Goal: Task Accomplishment & Management: Complete application form

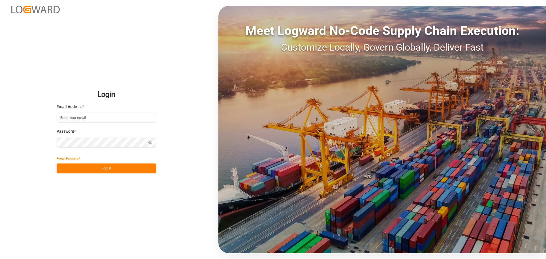
type input "manthan.sutaria@jamindustries.com"
click at [119, 170] on button "Log In" at bounding box center [107, 168] width 100 height 10
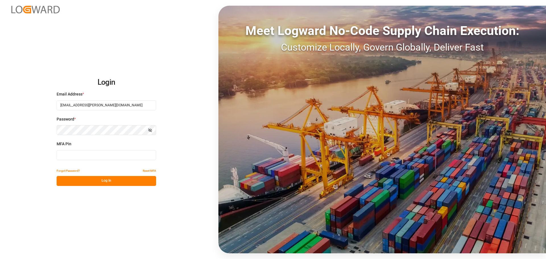
click at [118, 158] on input at bounding box center [107, 155] width 100 height 10
click at [117, 158] on input at bounding box center [107, 155] width 100 height 10
type input "618523"
click at [109, 185] on button "Log In" at bounding box center [107, 181] width 100 height 10
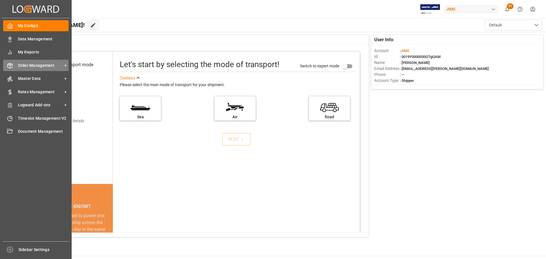
click at [17, 63] on div "Order Management Order Management" at bounding box center [35, 65] width 65 height 11
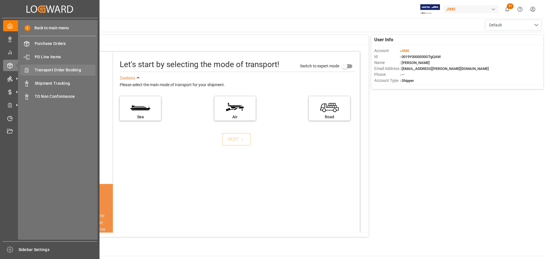
click at [68, 69] on span "Transport Order Booking" at bounding box center [65, 70] width 61 height 6
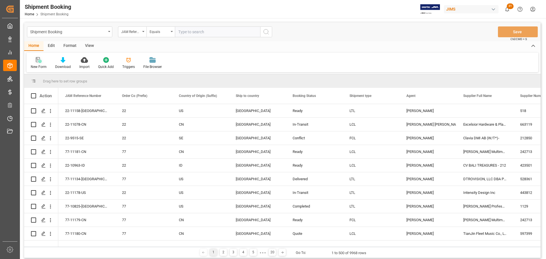
click at [36, 66] on div "New Form" at bounding box center [39, 66] width 16 height 5
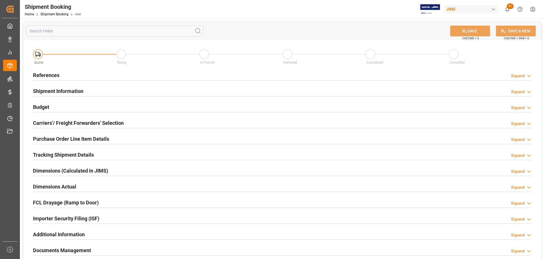
click at [117, 70] on div "References Expand" at bounding box center [282, 74] width 499 height 11
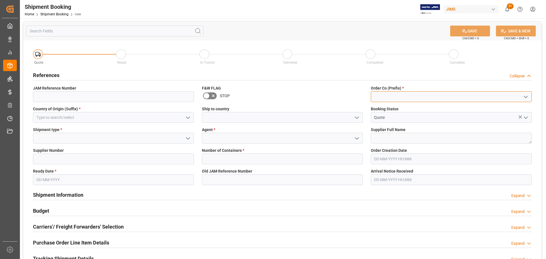
click at [389, 92] on input at bounding box center [451, 96] width 161 height 11
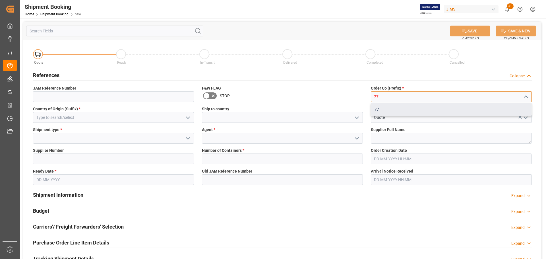
click at [388, 107] on div "77" at bounding box center [451, 109] width 160 height 13
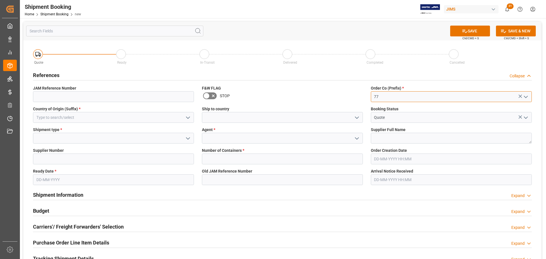
type input "77"
click at [108, 118] on input at bounding box center [113, 117] width 161 height 11
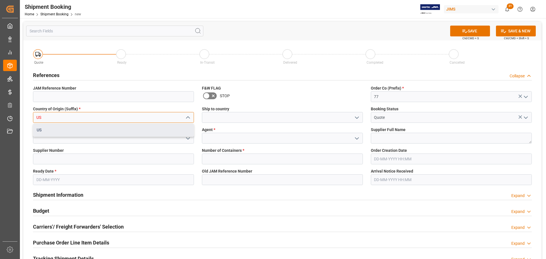
click at [98, 127] on div "US" at bounding box center [113, 130] width 160 height 13
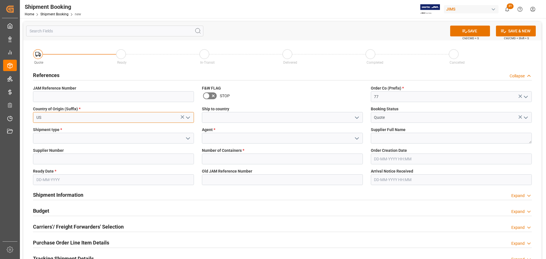
type input "US"
click at [277, 115] on input at bounding box center [282, 117] width 161 height 11
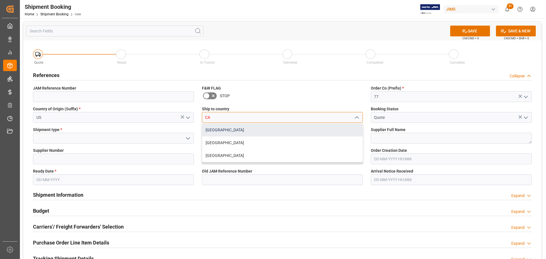
click at [210, 130] on div "[GEOGRAPHIC_DATA]" at bounding box center [282, 130] width 160 height 13
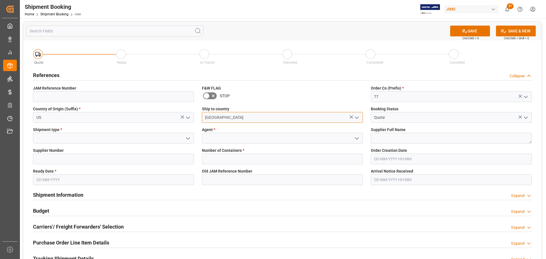
type input "[GEOGRAPHIC_DATA]"
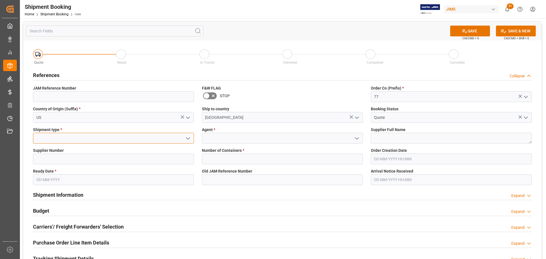
click at [81, 138] on input at bounding box center [113, 138] width 161 height 11
click at [74, 156] on div "LTL" at bounding box center [113, 150] width 160 height 13
type input "LTL"
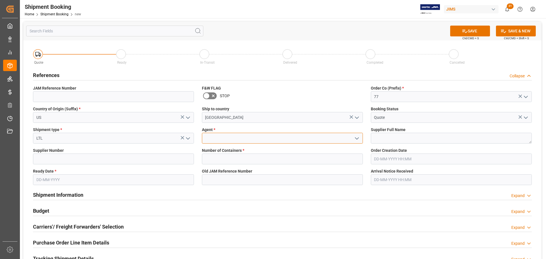
click at [233, 138] on input at bounding box center [282, 138] width 161 height 11
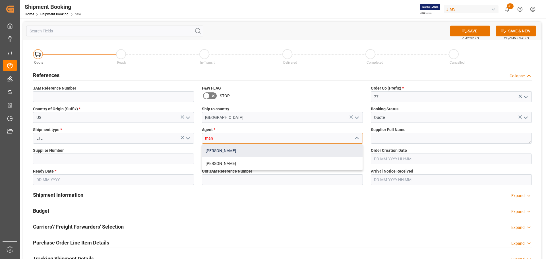
click at [230, 148] on div "[PERSON_NAME]" at bounding box center [282, 150] width 160 height 13
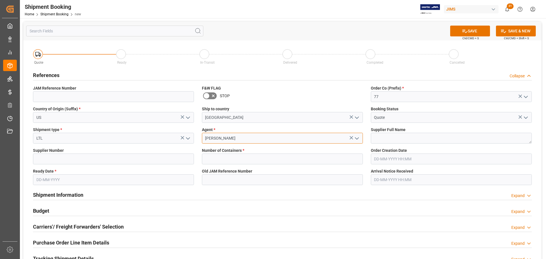
type input "[PERSON_NAME]"
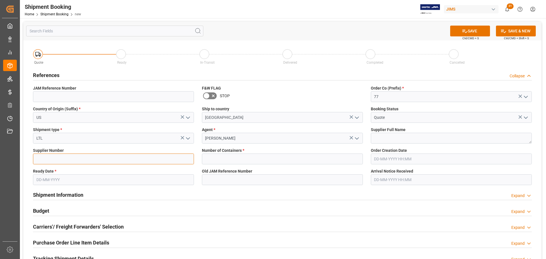
click at [85, 160] on input at bounding box center [113, 159] width 161 height 11
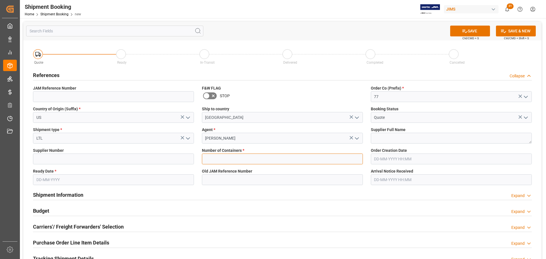
click at [244, 163] on input "text" at bounding box center [282, 159] width 161 height 11
type input "0"
click at [49, 179] on input "text" at bounding box center [113, 179] width 161 height 11
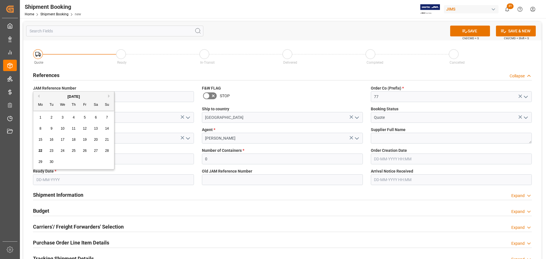
click at [50, 150] on span "23" at bounding box center [51, 151] width 4 height 4
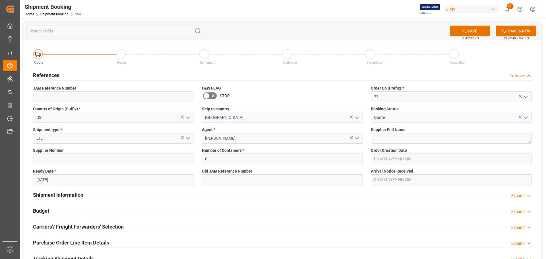
type input "[DATE]"
click at [387, 136] on textarea at bounding box center [451, 138] width 161 height 11
paste textarea "Neural DSP Technologies Oy (752946)"
type textarea "Neural DSP Technologies Oy"
click at [105, 159] on input at bounding box center [113, 159] width 161 height 11
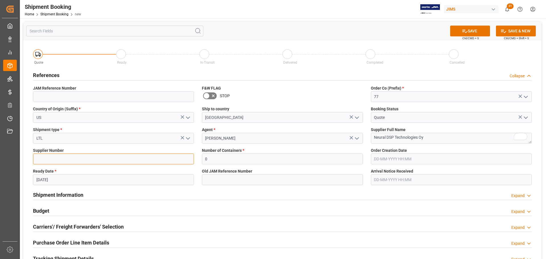
paste input "752946"
type input "752946"
click at [462, 33] on icon at bounding box center [465, 31] width 6 height 6
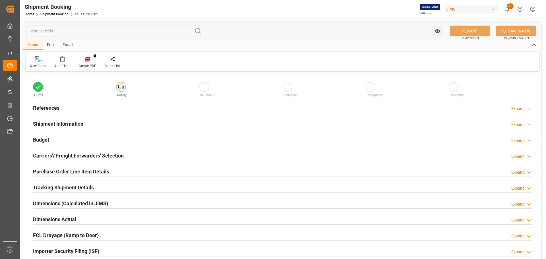
type input "0"
type input "[DATE]"
click at [136, 110] on div "References Expand" at bounding box center [282, 107] width 499 height 11
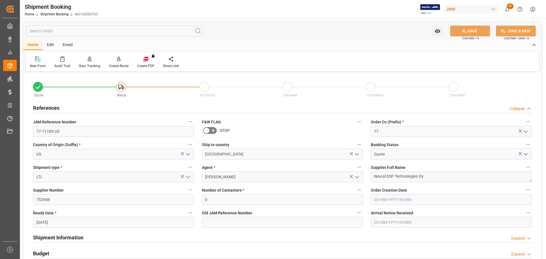
click at [190, 154] on icon "open menu" at bounding box center [188, 154] width 7 height 7
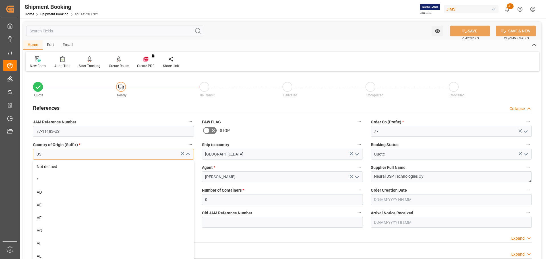
click at [122, 153] on input "US" at bounding box center [113, 154] width 161 height 11
drag, startPoint x: 122, startPoint y: 153, endPoint x: -62, endPoint y: 147, distance: 183.8
click at [0, 147] on html "Created by potrace 1.15, written by Peter Selinger 2001-2017 Created by potrace…" at bounding box center [273, 129] width 546 height 259
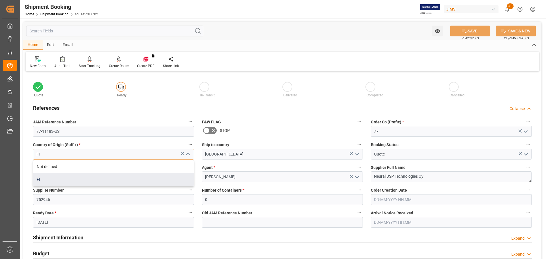
click at [46, 179] on div "FI" at bounding box center [113, 179] width 160 height 13
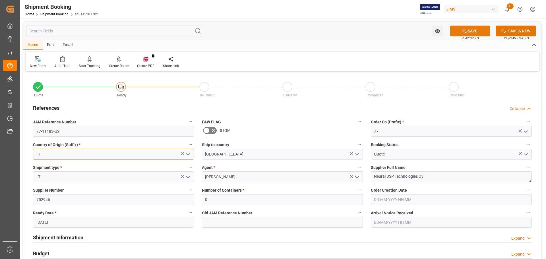
type input "FI"
click at [475, 27] on button "SAVE" at bounding box center [470, 31] width 40 height 11
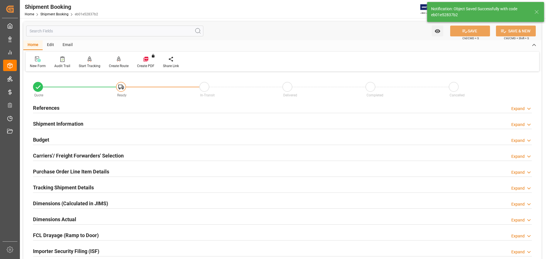
type input "77-11183-FI"
type input "Ready"
click at [125, 108] on div "References Expand" at bounding box center [282, 107] width 499 height 11
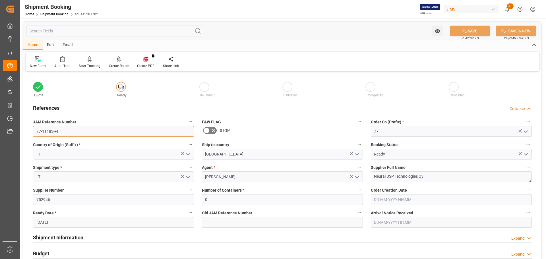
drag, startPoint x: 67, startPoint y: 134, endPoint x: 26, endPoint y: 134, distance: 40.7
click at [26, 134] on div "Quote Ready In-Transit Delivered Completed Cancelled References Collapse JAM Re…" at bounding box center [282, 249] width 518 height 353
click at [60, 106] on div "References Collapse" at bounding box center [282, 107] width 499 height 11
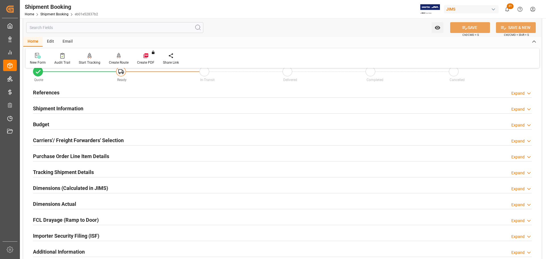
scroll to position [28, 0]
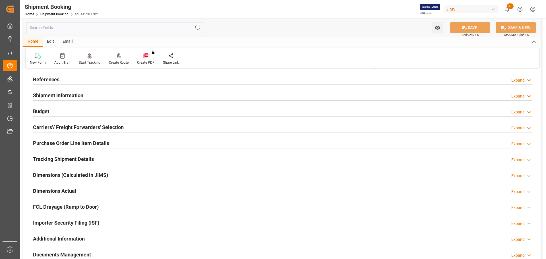
click at [78, 96] on h2 "Shipment Information" at bounding box center [58, 96] width 50 height 8
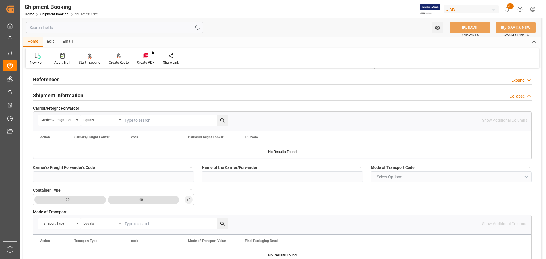
click at [91, 94] on div "Shipment Information Collapse" at bounding box center [282, 95] width 499 height 11
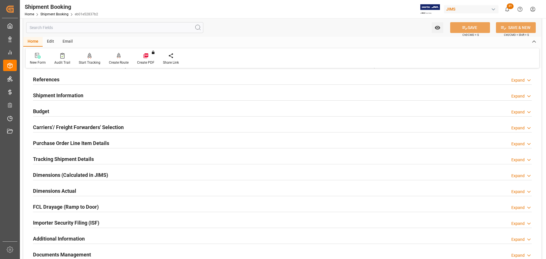
click at [88, 111] on div "Budget Expand" at bounding box center [282, 110] width 499 height 11
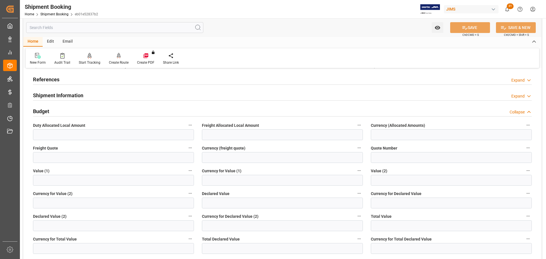
click at [88, 111] on div "Budget Collapse" at bounding box center [282, 110] width 499 height 11
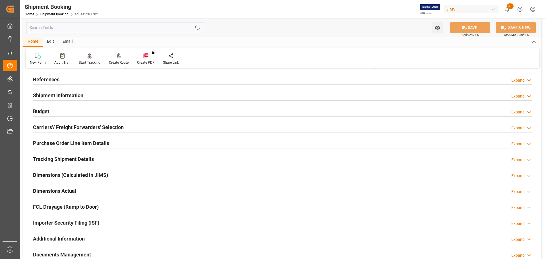
click at [87, 98] on div "Shipment Information Expand" at bounding box center [282, 95] width 499 height 11
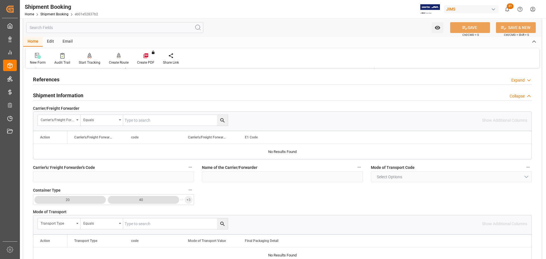
click at [90, 94] on div "Shipment Information Collapse" at bounding box center [282, 95] width 499 height 11
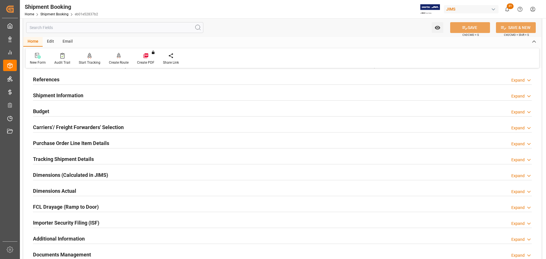
click at [88, 112] on div "Budget Expand" at bounding box center [282, 110] width 499 height 11
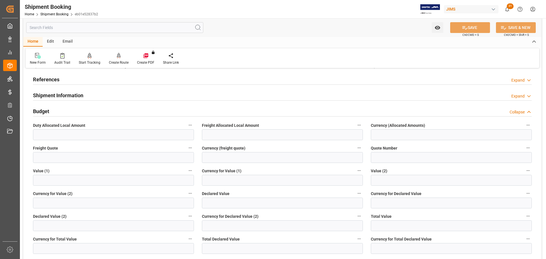
click at [88, 112] on div "Budget Collapse" at bounding box center [282, 110] width 499 height 11
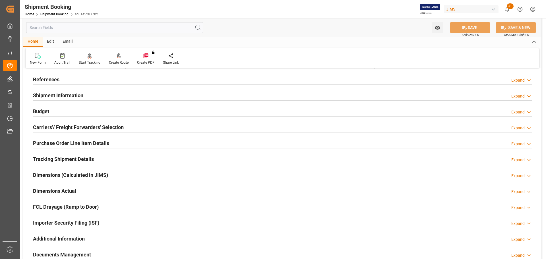
click at [88, 122] on div "Carriers'/ Freight Forwarders' Selection" at bounding box center [78, 126] width 91 height 11
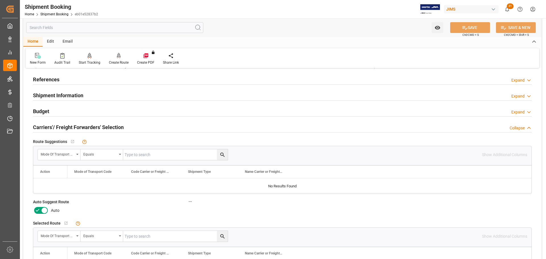
click at [42, 210] on icon at bounding box center [44, 210] width 7 height 7
click at [0, 0] on input "checkbox" at bounding box center [0, 0] width 0 height 0
click at [478, 28] on button "SAVE" at bounding box center [470, 27] width 40 height 11
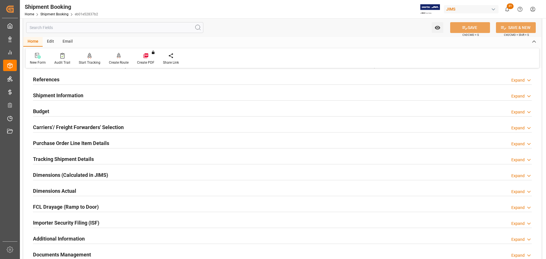
click at [82, 95] on h2 "Shipment Information" at bounding box center [58, 96] width 50 height 8
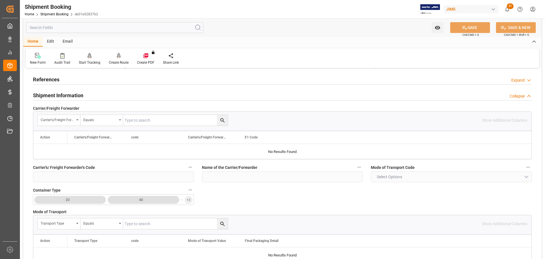
click at [82, 95] on h2 "Shipment Information" at bounding box center [58, 96] width 50 height 8
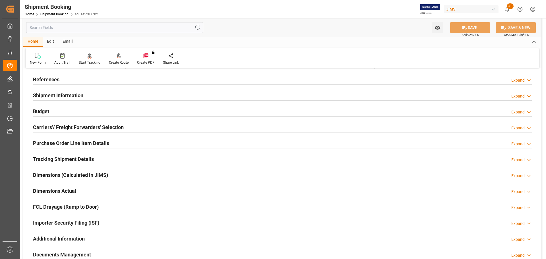
click at [87, 130] on h2 "Carriers'/ Freight Forwarders' Selection" at bounding box center [78, 127] width 91 height 8
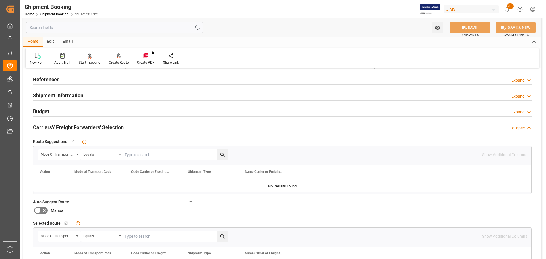
click at [94, 127] on h2 "Carriers'/ Freight Forwarders' Selection" at bounding box center [78, 127] width 91 height 8
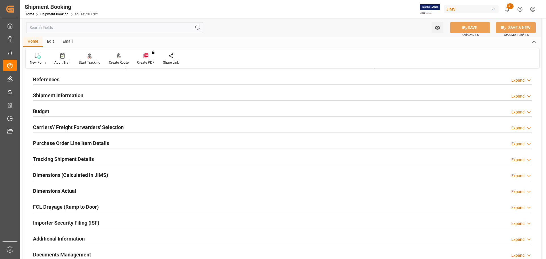
click at [120, 65] on div "New Form Audit Trail Start Tracking Create Empty Shipment Tracking Create Route…" at bounding box center [282, 58] width 513 height 20
click at [120, 59] on div "Create Route" at bounding box center [119, 59] width 28 height 13
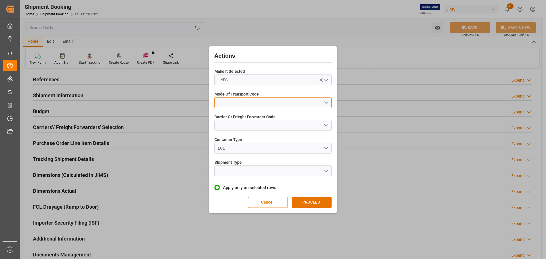
click at [268, 100] on button "open menu" at bounding box center [272, 102] width 117 height 11
click at [241, 142] on div "4- AIR FREIGHT" at bounding box center [273, 140] width 117 height 12
click at [242, 130] on button "open menu" at bounding box center [272, 125] width 117 height 11
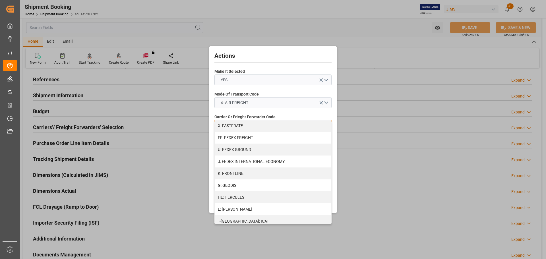
scroll to position [142, 0]
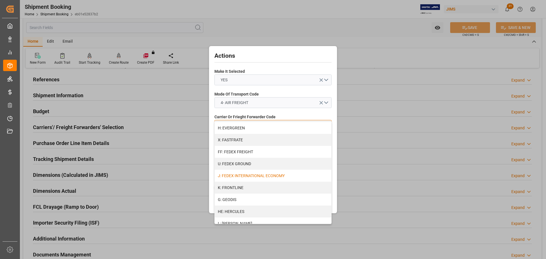
click at [249, 175] on div "J: FEDEX INTERNATIONAL ECONOMY" at bounding box center [273, 176] width 117 height 12
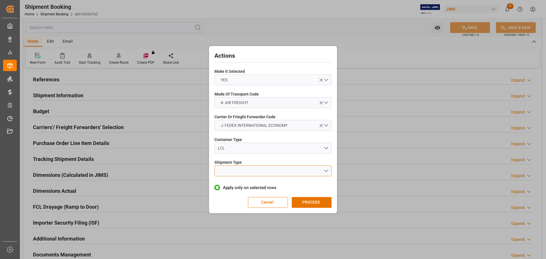
click at [246, 171] on button "open menu" at bounding box center [272, 170] width 117 height 11
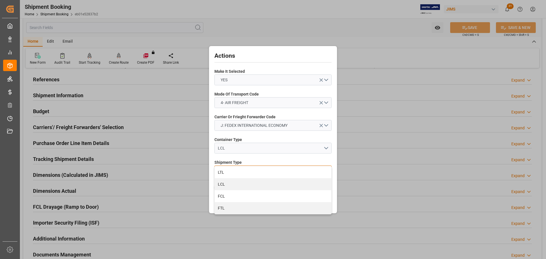
click at [246, 171] on div "LTL" at bounding box center [273, 172] width 117 height 12
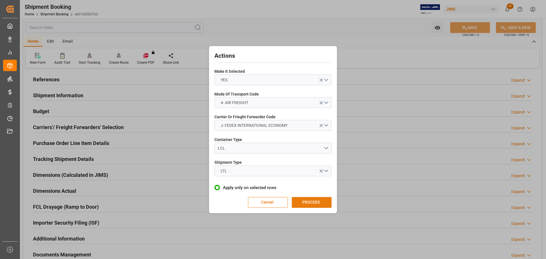
click at [312, 203] on button "PROCEED" at bounding box center [312, 202] width 40 height 11
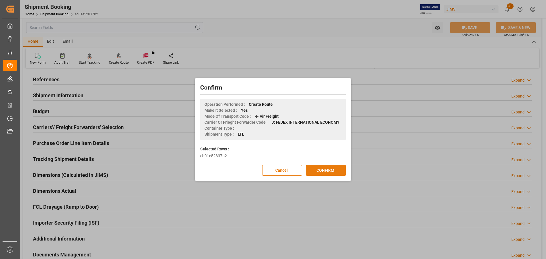
click at [315, 171] on button "CONFIRM" at bounding box center [326, 170] width 40 height 11
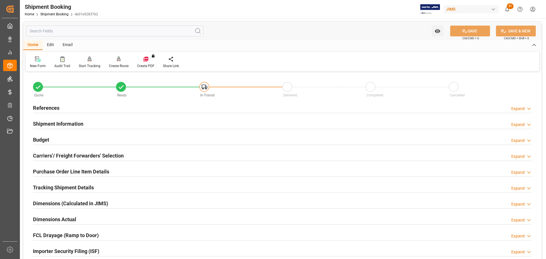
click at [141, 126] on div "Shipment Information Expand" at bounding box center [282, 123] width 499 height 11
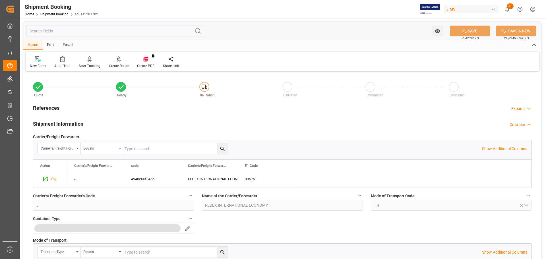
click at [142, 126] on div "Shipment Information Collapse" at bounding box center [282, 123] width 499 height 11
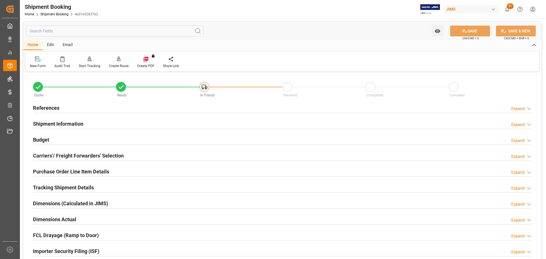
scroll to position [28, 0]
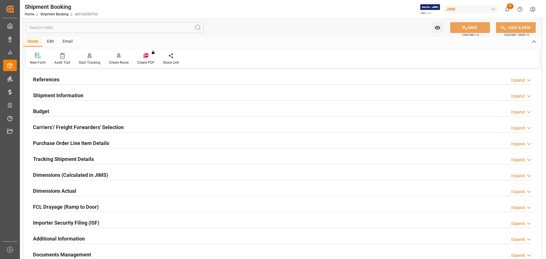
click at [140, 125] on div "Carriers'/ Freight Forwarders' Selection Expand" at bounding box center [282, 126] width 499 height 11
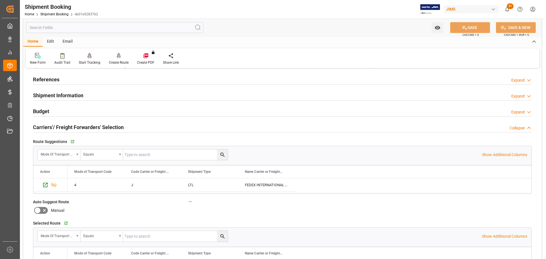
click at [140, 125] on div "Carriers'/ Freight Forwarders' Selection Collapse" at bounding box center [282, 126] width 499 height 11
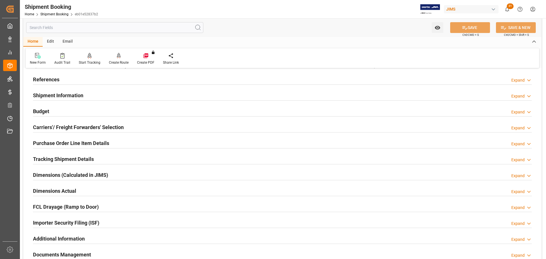
click at [127, 143] on div "Purchase Order Line Item Details Expand" at bounding box center [282, 142] width 499 height 11
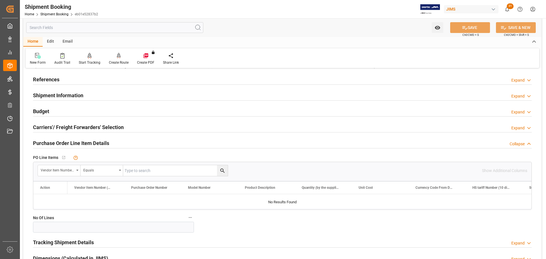
click at [118, 143] on div "Purchase Order Line Item Details Collapse" at bounding box center [282, 142] width 499 height 11
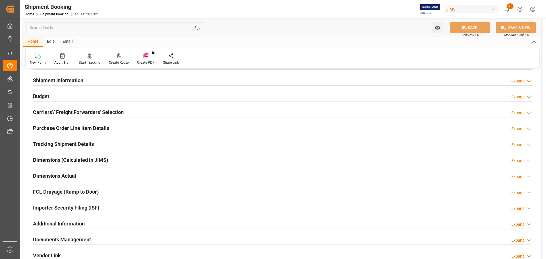
scroll to position [57, 0]
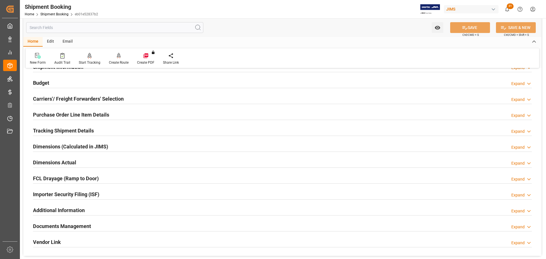
click at [103, 130] on div "Tracking Shipment Details Expand" at bounding box center [282, 130] width 499 height 11
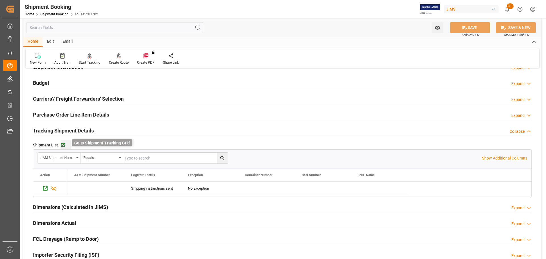
click at [62, 146] on icon "button" at bounding box center [63, 145] width 4 height 4
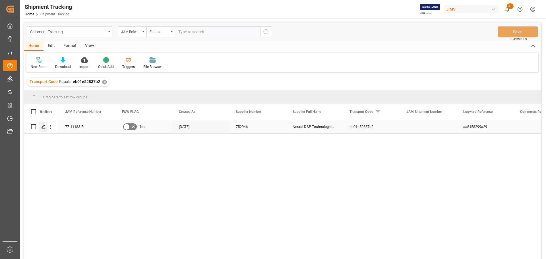
click at [46, 128] on div "Press SPACE to select this row." at bounding box center [43, 127] width 9 height 11
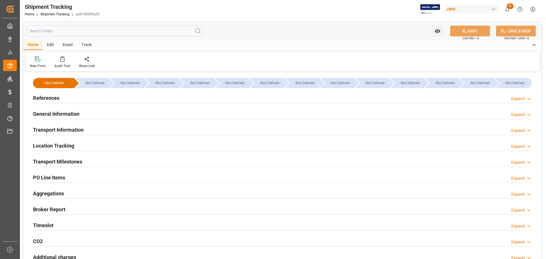
type input "22-09-2025"
click at [78, 96] on div "References Expand" at bounding box center [282, 97] width 499 height 11
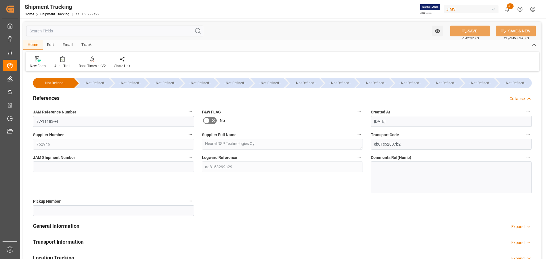
click at [76, 96] on div "References Collapse" at bounding box center [282, 97] width 499 height 11
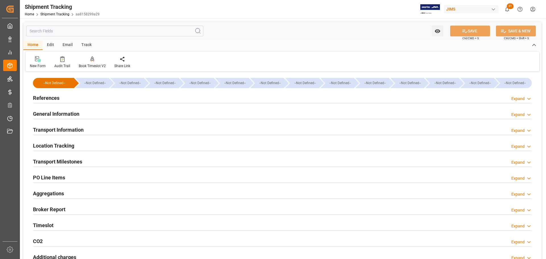
click at [68, 101] on div "References Expand" at bounding box center [282, 97] width 499 height 11
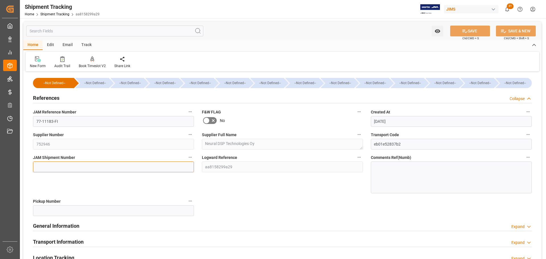
click at [59, 164] on input at bounding box center [113, 166] width 161 height 11
paste input "73128"
type input "73128"
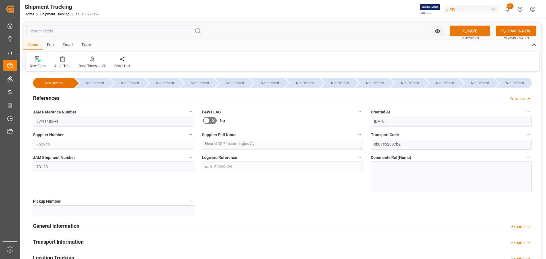
click at [472, 32] on button "SAVE" at bounding box center [470, 31] width 40 height 11
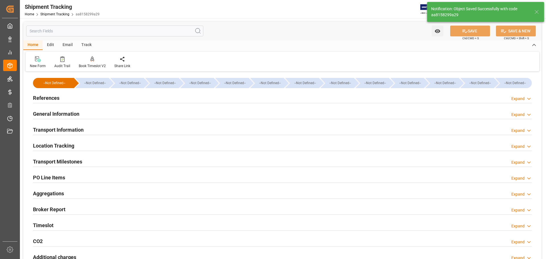
click at [135, 100] on div "References Expand" at bounding box center [282, 97] width 499 height 11
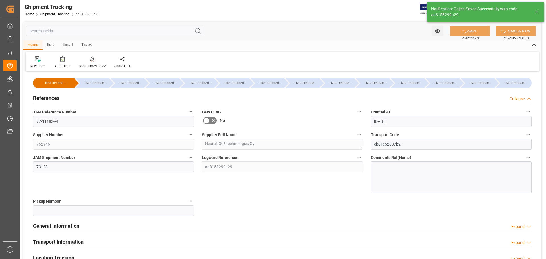
click at [138, 98] on div "References Collapse" at bounding box center [282, 97] width 499 height 11
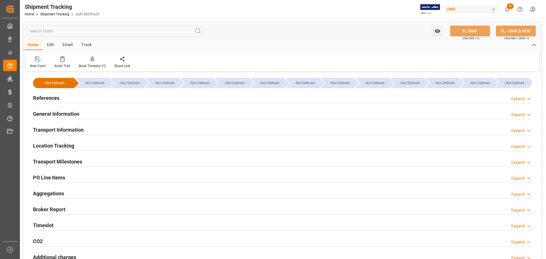
click at [130, 111] on div "General Information Expand" at bounding box center [282, 113] width 499 height 11
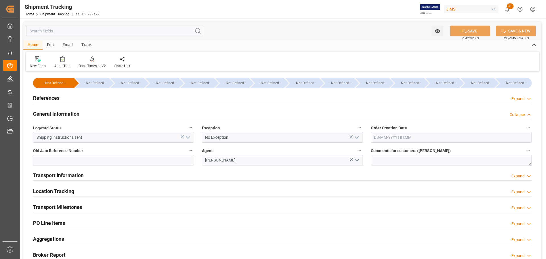
click at [130, 111] on div "General Information Collapse" at bounding box center [282, 113] width 499 height 11
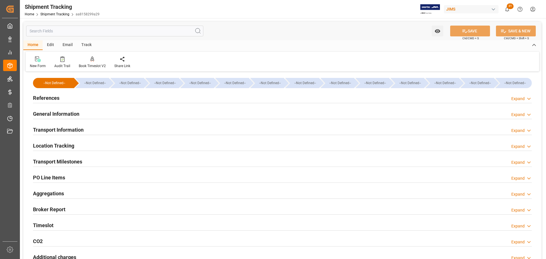
click at [129, 130] on div "Transport Information Expand" at bounding box center [282, 129] width 499 height 11
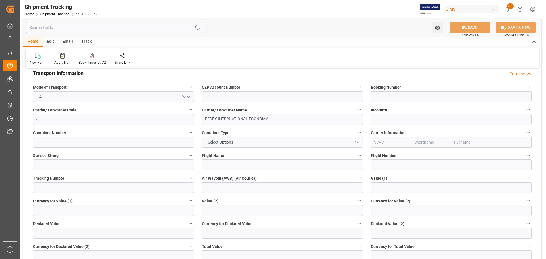
scroll to position [57, 0]
click at [258, 144] on button "Select Options" at bounding box center [282, 141] width 161 height 11
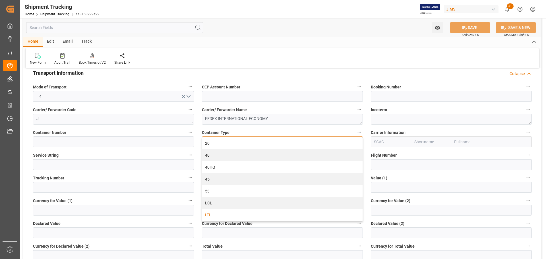
click at [217, 212] on div "LTL" at bounding box center [282, 215] width 160 height 12
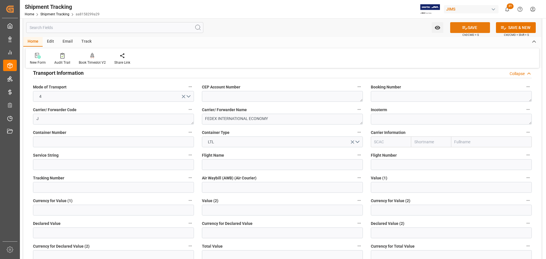
click at [469, 30] on button "SAVE" at bounding box center [470, 27] width 40 height 11
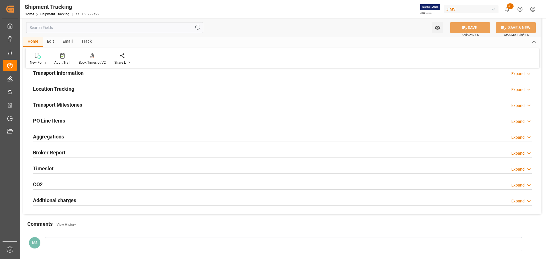
click at [100, 74] on div "Transport Information Expand" at bounding box center [282, 72] width 499 height 11
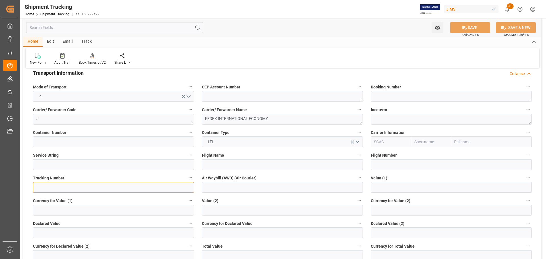
click at [43, 187] on input at bounding box center [113, 187] width 161 height 11
paste input "884560197180"
type input "884560197180"
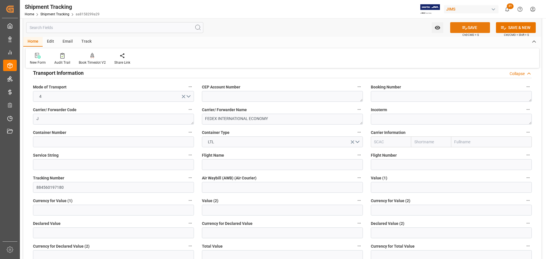
click at [471, 25] on button "SAVE" at bounding box center [470, 27] width 40 height 11
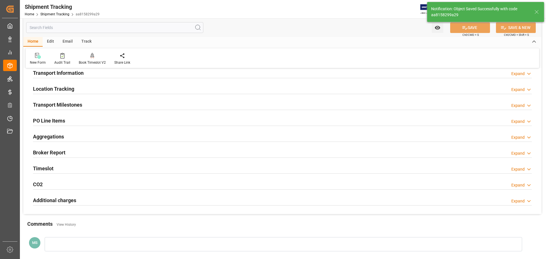
click at [81, 73] on h2 "Transport Information" at bounding box center [58, 73] width 51 height 8
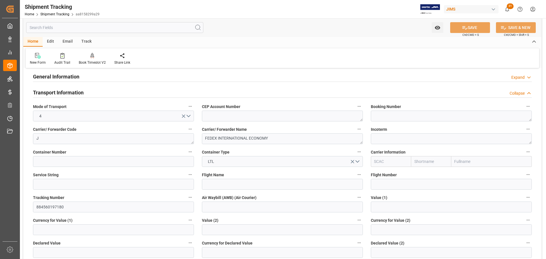
scroll to position [28, 0]
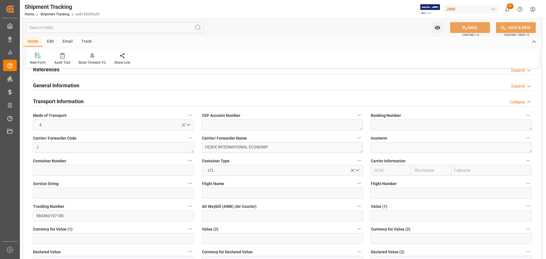
click at [87, 102] on div "Transport Information Collapse" at bounding box center [282, 101] width 499 height 11
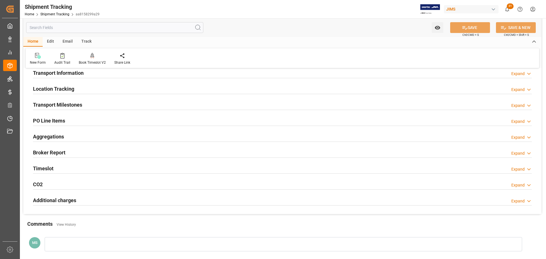
click at [89, 102] on div "Transport Milestones Expand" at bounding box center [282, 104] width 499 height 11
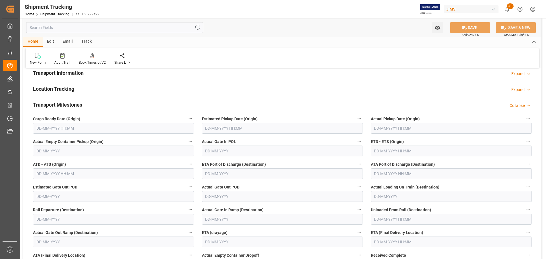
scroll to position [85, 0]
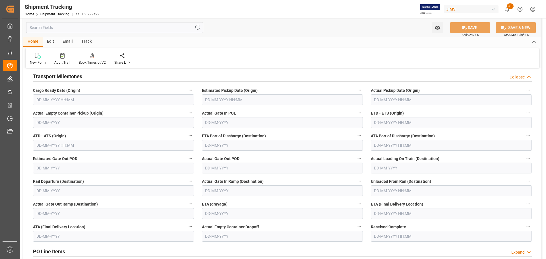
click at [89, 102] on input "text" at bounding box center [113, 99] width 161 height 11
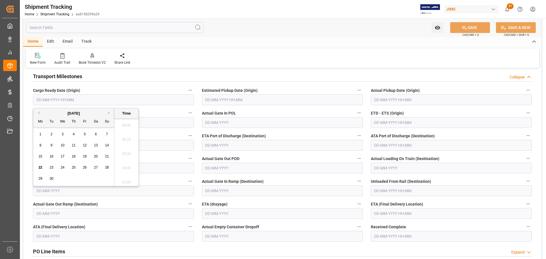
scroll to position [542, 0]
click at [42, 167] on span "22" at bounding box center [40, 167] width 4 height 4
type input "22-09-2025 00:00"
click at [217, 100] on input "text" at bounding box center [282, 99] width 161 height 11
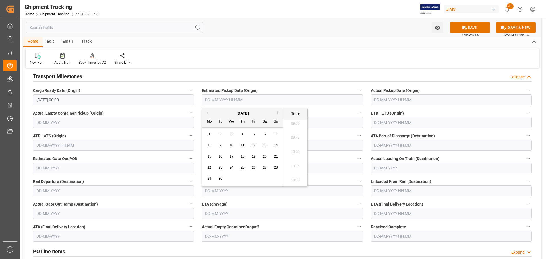
click at [222, 167] on span "23" at bounding box center [220, 167] width 4 height 4
type input "23-09-2025 00:00"
click at [476, 29] on button "SAVE" at bounding box center [470, 27] width 40 height 11
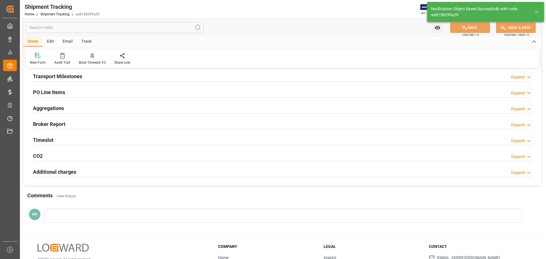
click at [407, 216] on div at bounding box center [283, 216] width 477 height 14
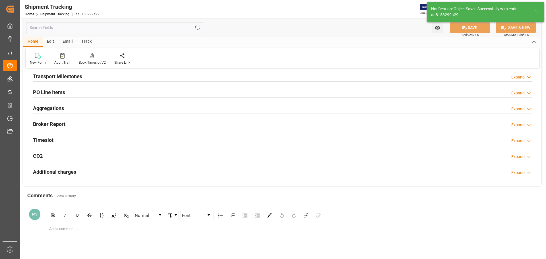
click at [90, 76] on div "Transport Milestones Expand" at bounding box center [282, 76] width 499 height 11
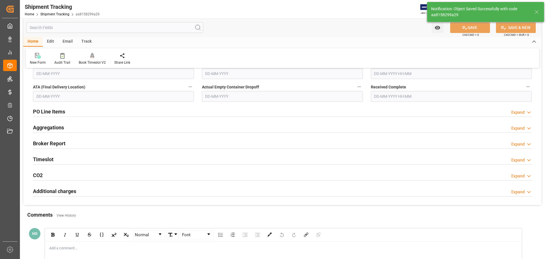
scroll to position [188, 0]
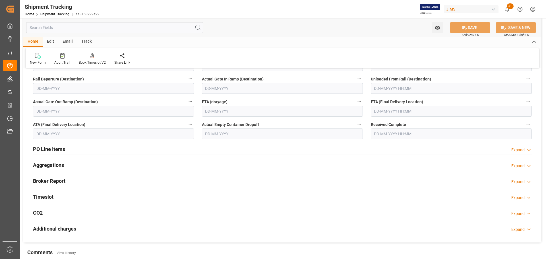
click at [394, 111] on input "text" at bounding box center [451, 111] width 161 height 11
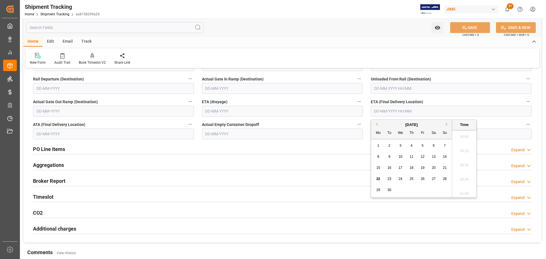
scroll to position [542, 0]
click at [380, 191] on div "29" at bounding box center [378, 190] width 7 height 7
type input "29-09-2025 00:00"
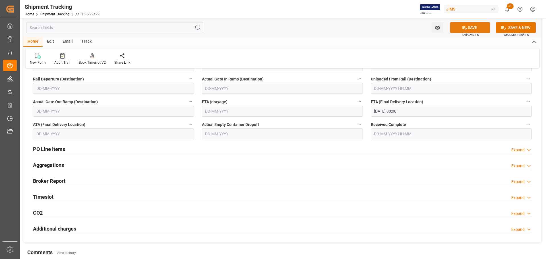
click at [471, 28] on button "SAVE" at bounding box center [470, 27] width 40 height 11
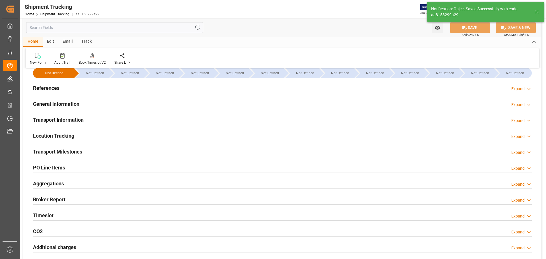
scroll to position [0, 0]
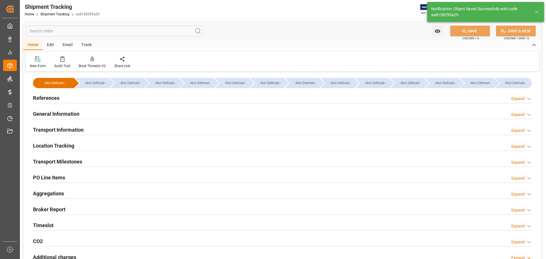
click at [64, 160] on h2 "Transport Milestones" at bounding box center [57, 162] width 49 height 8
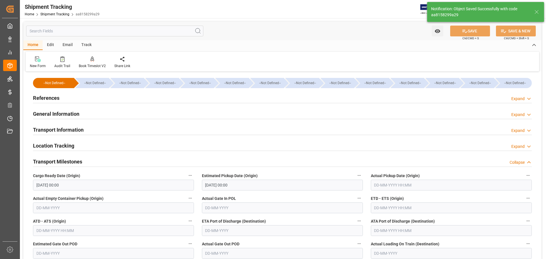
click at [84, 161] on div "Transport Milestones Collapse" at bounding box center [282, 161] width 499 height 11
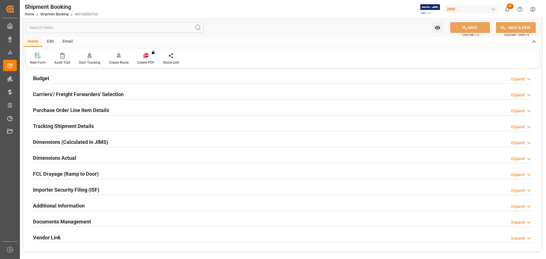
scroll to position [57, 0]
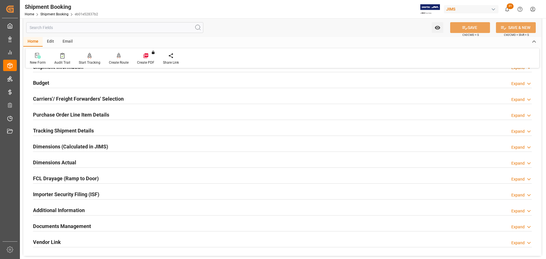
click at [66, 129] on h2 "Tracking Shipment Details" at bounding box center [63, 131] width 61 height 8
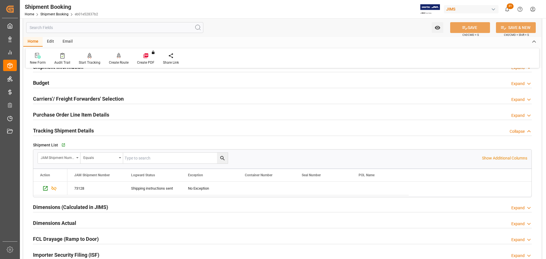
click at [66, 129] on h2 "Tracking Shipment Details" at bounding box center [63, 131] width 61 height 8
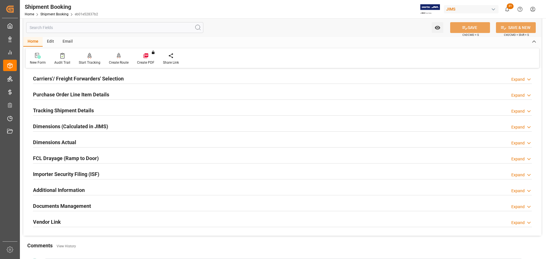
scroll to position [114, 0]
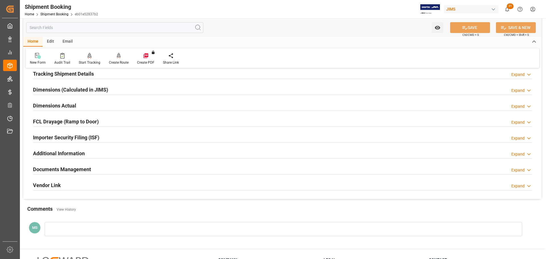
click at [75, 107] on h2 "Dimensions Actual" at bounding box center [54, 106] width 43 height 8
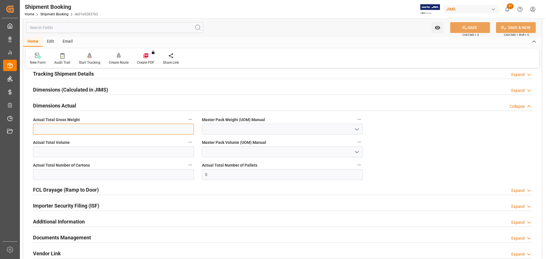
click at [128, 132] on input "text" at bounding box center [113, 129] width 161 height 11
type input "190"
click at [355, 127] on icon "open menu" at bounding box center [356, 129] width 7 height 7
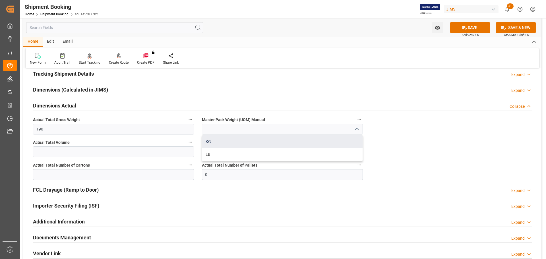
click at [283, 143] on div "KG" at bounding box center [282, 141] width 160 height 13
type input "KG"
drag, startPoint x: 71, startPoint y: 128, endPoint x: -23, endPoint y: 129, distance: 93.8
click at [0, 129] on html "Created by potrace 1.15, written by [PERSON_NAME] [DATE]-[DATE] Created by potr…" at bounding box center [273, 129] width 546 height 259
type input "251"
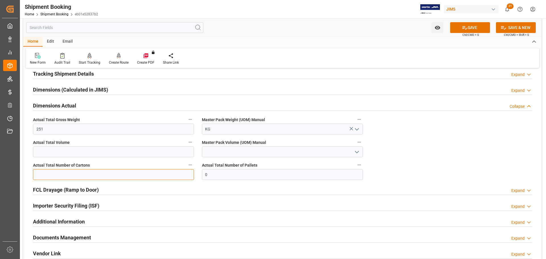
click at [98, 177] on input "text" at bounding box center [113, 174] width 161 height 11
click at [229, 175] on input "0" at bounding box center [282, 174] width 161 height 11
drag, startPoint x: 229, startPoint y: 175, endPoint x: 171, endPoint y: 175, distance: 58.0
click at [171, 175] on div "Quote Ready In-Transit Delivered Completed Cancelled References Expand JAM Refe…" at bounding box center [282, 113] width 518 height 308
type input "1"
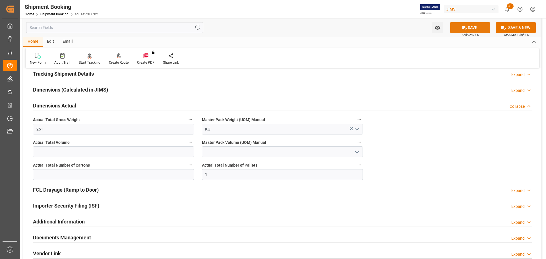
click at [483, 30] on button "SAVE" at bounding box center [470, 27] width 40 height 11
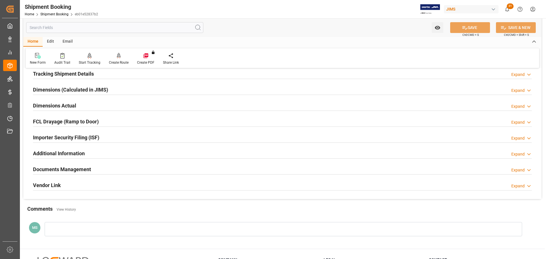
click at [87, 106] on div "Dimensions Actual Expand" at bounding box center [282, 105] width 499 height 11
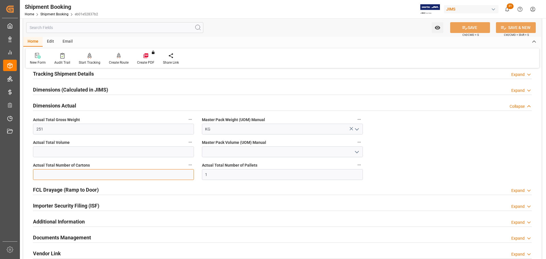
click at [70, 179] on input "text" at bounding box center [113, 174] width 161 height 11
type input "48"
click at [482, 25] on button "SAVE" at bounding box center [470, 27] width 40 height 11
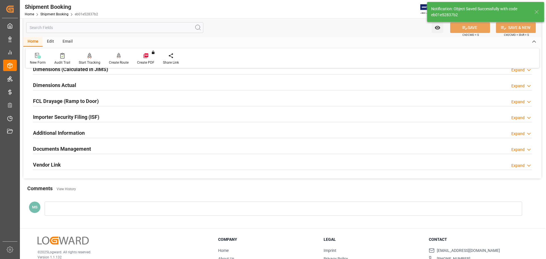
scroll to position [168, 0]
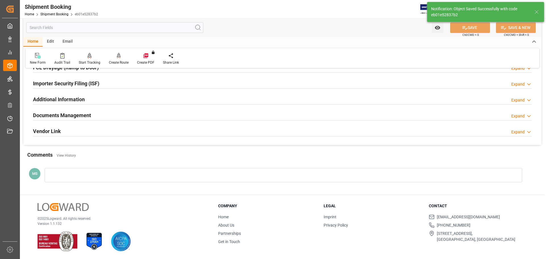
click at [76, 115] on h2 "Documents Management" at bounding box center [62, 115] width 58 height 8
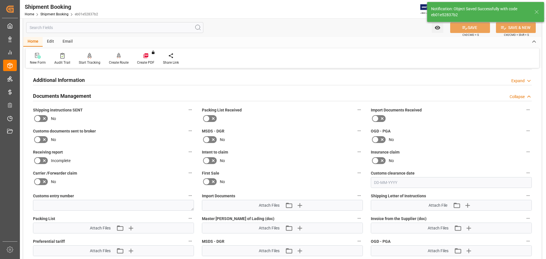
scroll to position [196, 0]
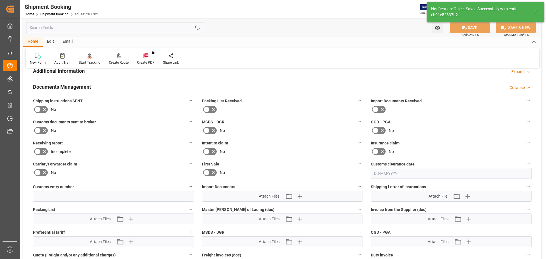
click at [45, 109] on icon at bounding box center [44, 109] width 3 height 3
click at [0, 0] on input "checkbox" at bounding box center [0, 0] width 0 height 0
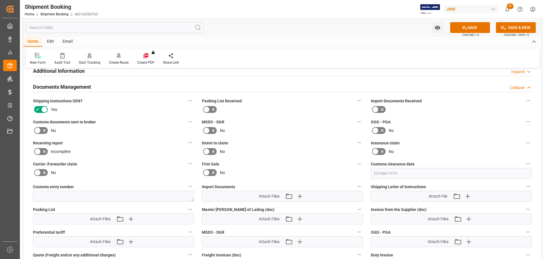
click at [45, 109] on icon at bounding box center [44, 109] width 3 height 3
click at [0, 0] on input "checkbox" at bounding box center [0, 0] width 0 height 0
click at [43, 131] on icon at bounding box center [44, 130] width 7 height 7
click at [0, 0] on input "checkbox" at bounding box center [0, 0] width 0 height 0
click at [43, 131] on icon at bounding box center [44, 130] width 7 height 7
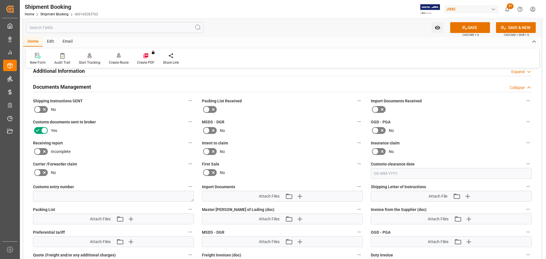
click at [0, 0] on input "checkbox" at bounding box center [0, 0] width 0 height 0
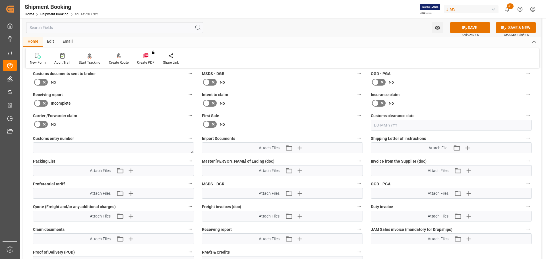
scroll to position [253, 0]
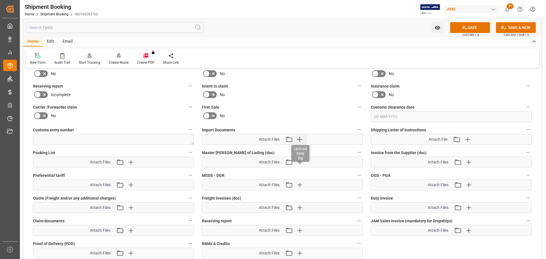
click at [299, 140] on icon "button" at bounding box center [299, 139] width 5 height 5
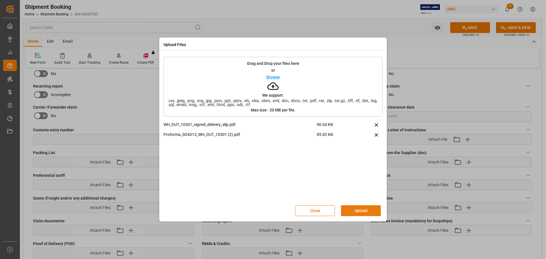
click at [368, 214] on button "Upload" at bounding box center [361, 210] width 40 height 11
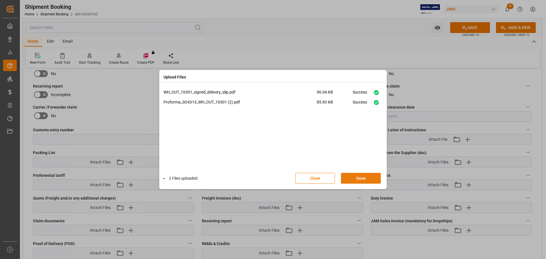
click at [359, 177] on button "Done" at bounding box center [361, 178] width 40 height 11
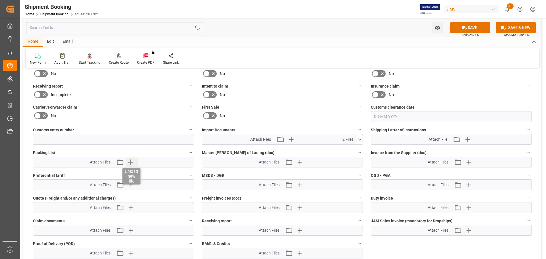
click at [133, 158] on icon "button" at bounding box center [130, 162] width 9 height 9
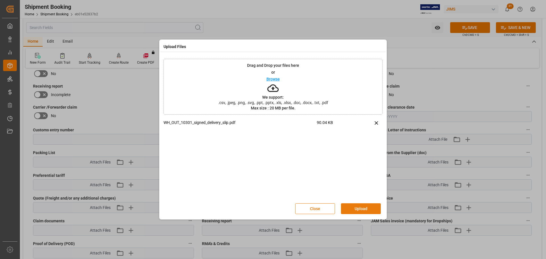
click at [364, 209] on button "Upload" at bounding box center [361, 208] width 40 height 11
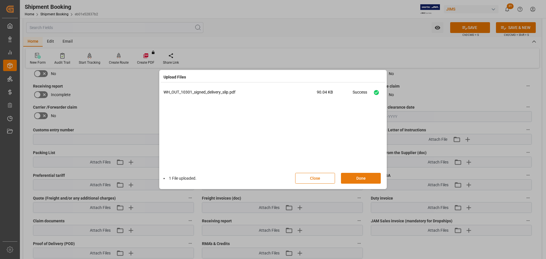
click at [367, 179] on button "Done" at bounding box center [361, 178] width 40 height 11
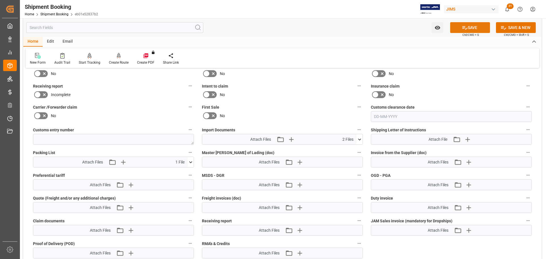
click at [467, 28] on button "SAVE" at bounding box center [470, 27] width 40 height 11
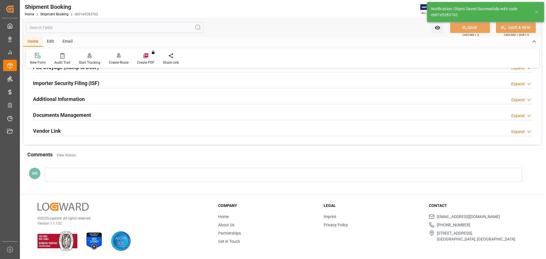
scroll to position [168, 0]
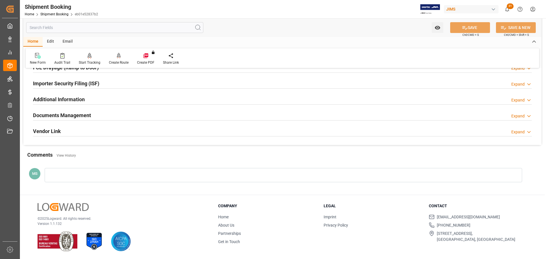
click at [133, 115] on div "Documents Management Expand" at bounding box center [282, 114] width 499 height 11
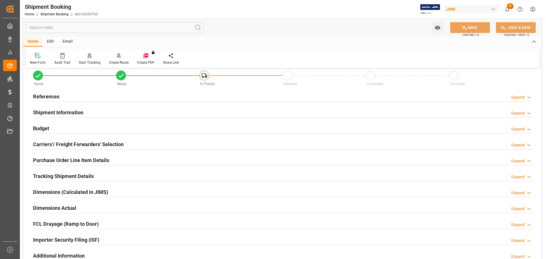
scroll to position [0, 0]
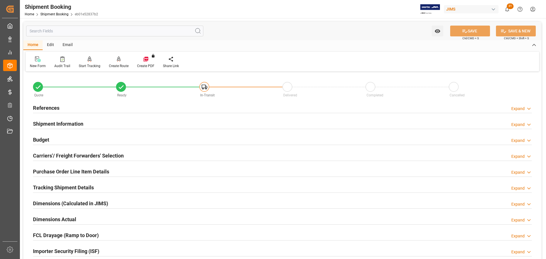
click at [71, 136] on div "Budget Expand" at bounding box center [282, 139] width 499 height 11
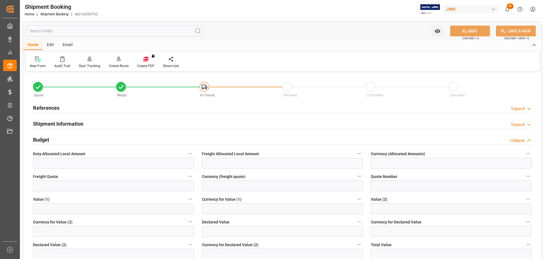
click at [54, 136] on div "Budget Collapse" at bounding box center [282, 139] width 499 height 11
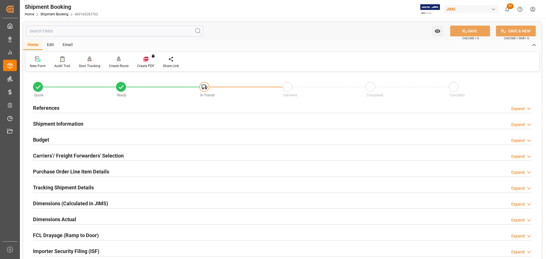
scroll to position [28, 0]
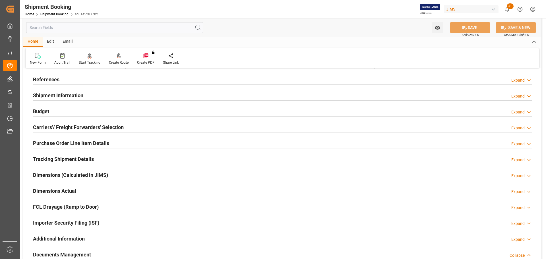
click at [53, 114] on div "Budget Expand" at bounding box center [282, 110] width 499 height 11
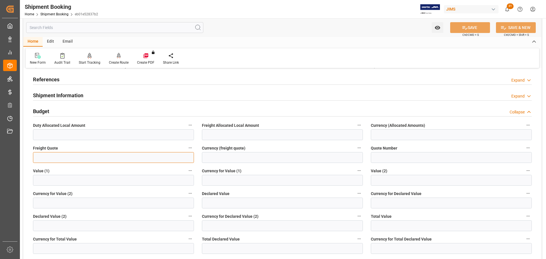
click at [52, 158] on input "text" at bounding box center [113, 157] width 161 height 11
type input "800"
click at [220, 155] on input at bounding box center [282, 157] width 161 height 11
type input "USD"
click at [466, 25] on icon at bounding box center [465, 28] width 6 height 6
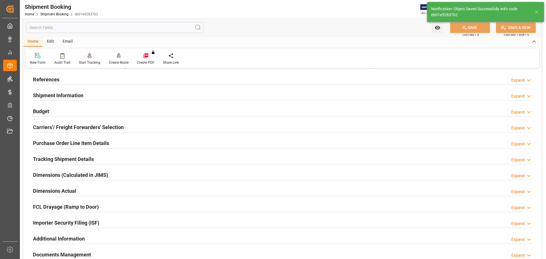
scroll to position [0, 0]
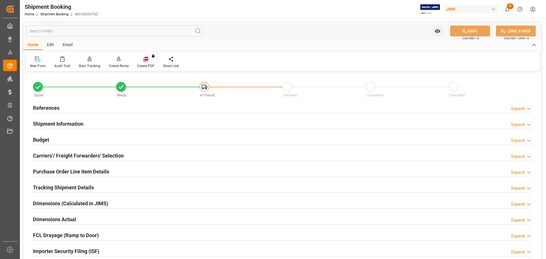
click at [86, 109] on div "References Expand" at bounding box center [282, 107] width 499 height 11
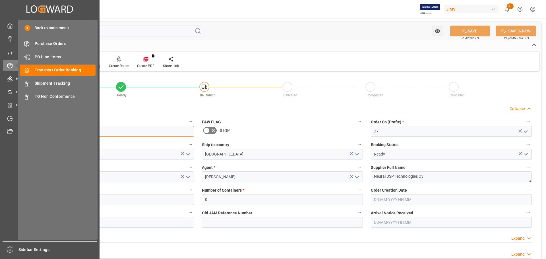
drag, startPoint x: 71, startPoint y: 130, endPoint x: 0, endPoint y: 131, distance: 70.5
click at [0, 131] on div "Created by potrace 1.15, written by [PERSON_NAME] [DATE]-[DATE] Created by potr…" at bounding box center [273, 129] width 546 height 259
